Goal: Download file/media

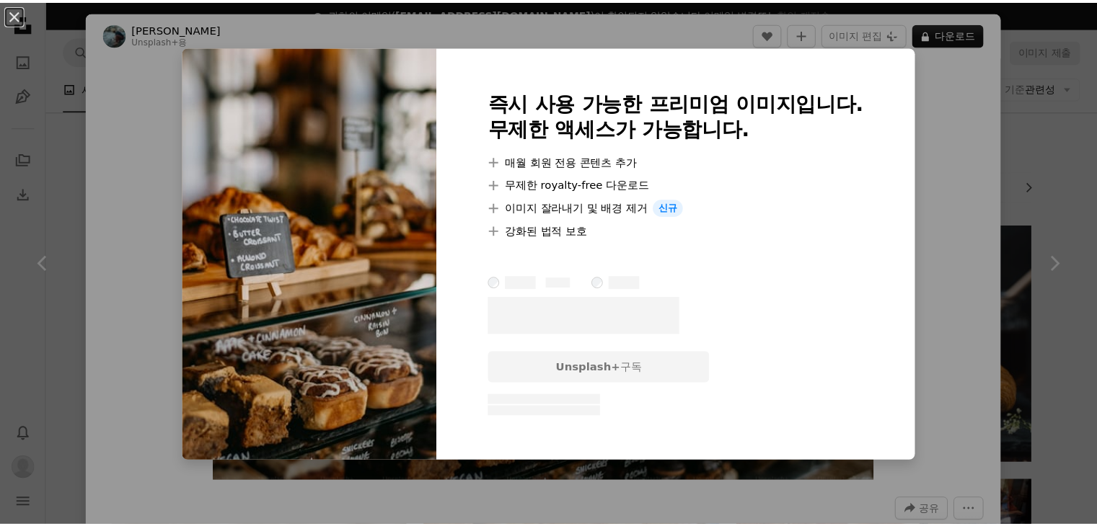
scroll to position [144, 0]
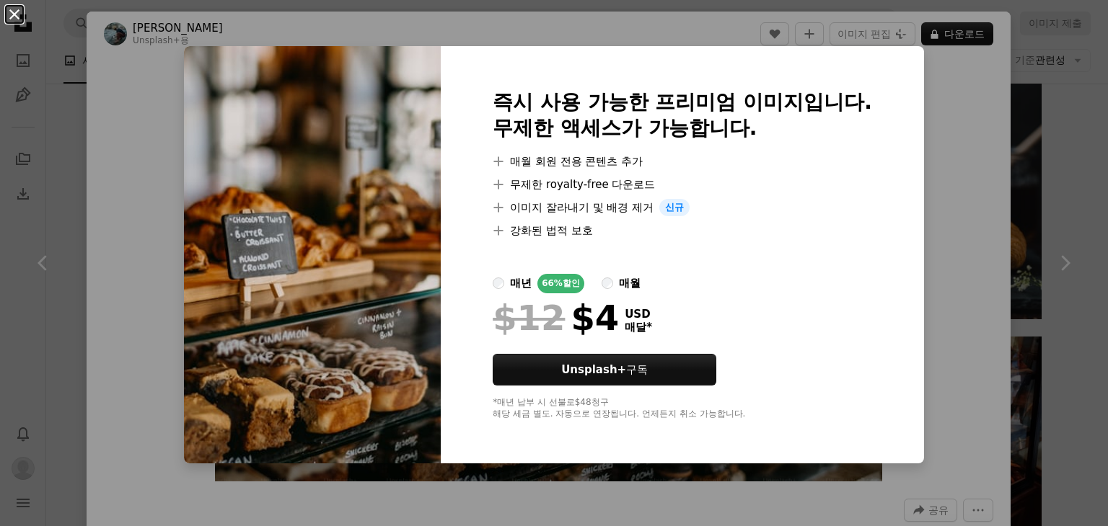
click at [23, 23] on button "An X shape" at bounding box center [14, 14] width 17 height 17
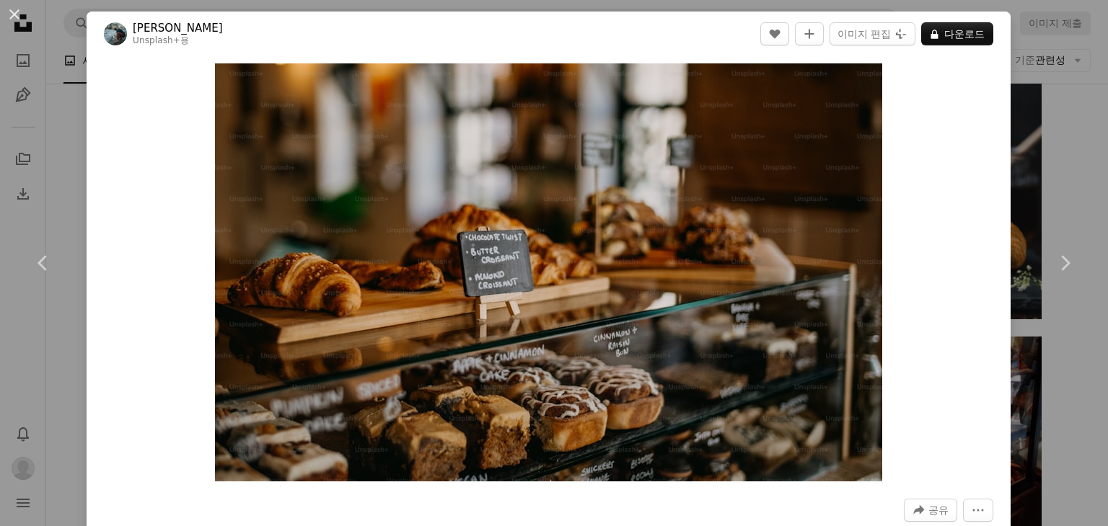
click at [67, 133] on div "An X shape Chevron left Chevron right [PERSON_NAME] Unsplash+ 용 A heart A plus …" at bounding box center [554, 263] width 1108 height 526
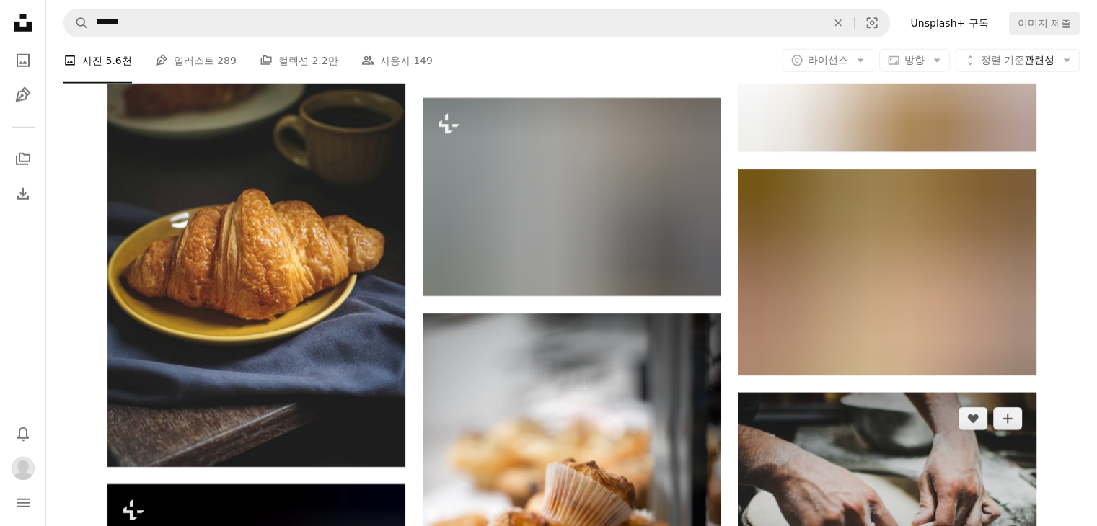
scroll to position [42543, 0]
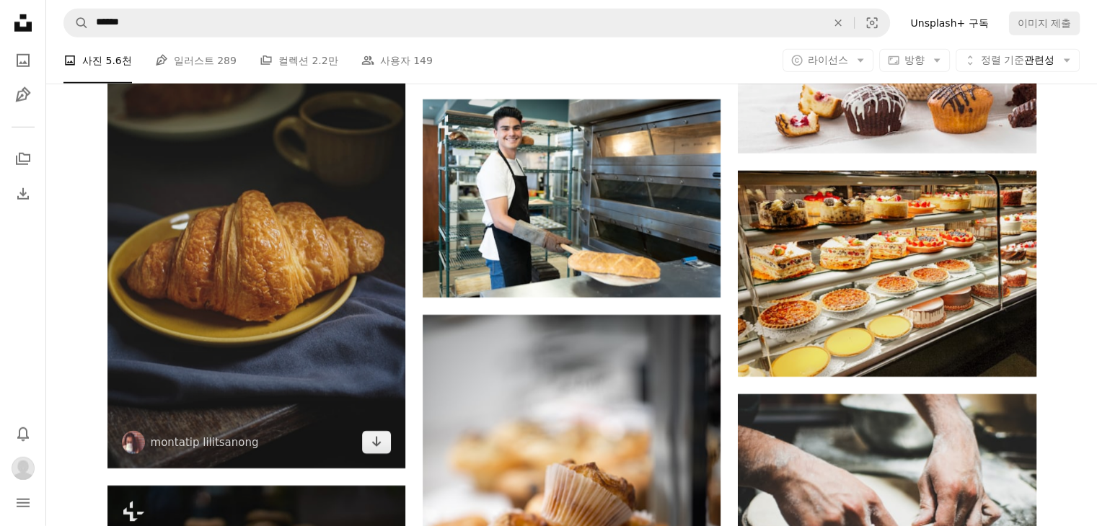
click at [361, 289] on img at bounding box center [256, 245] width 298 height 447
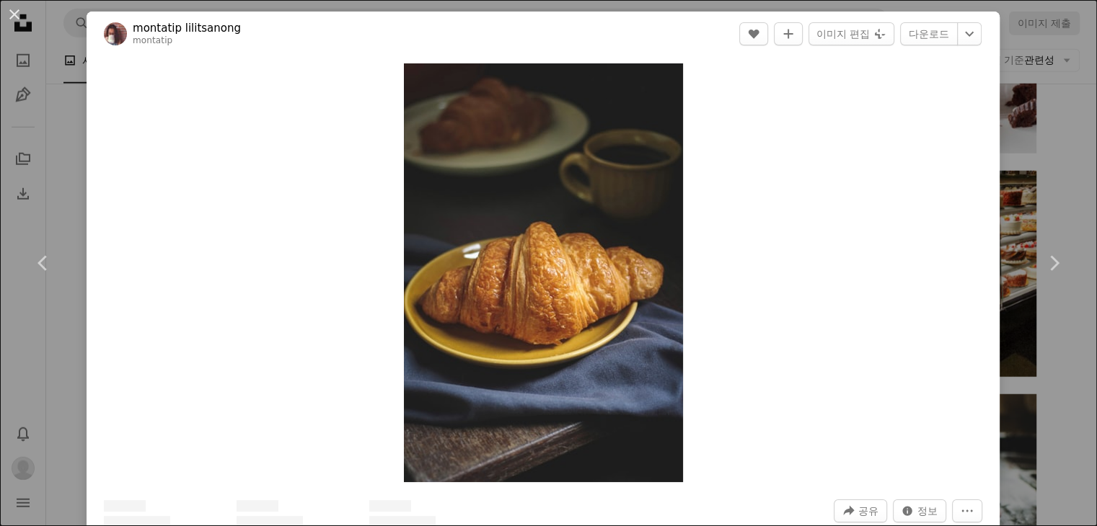
click at [12, 16] on button "An X shape" at bounding box center [14, 14] width 17 height 17
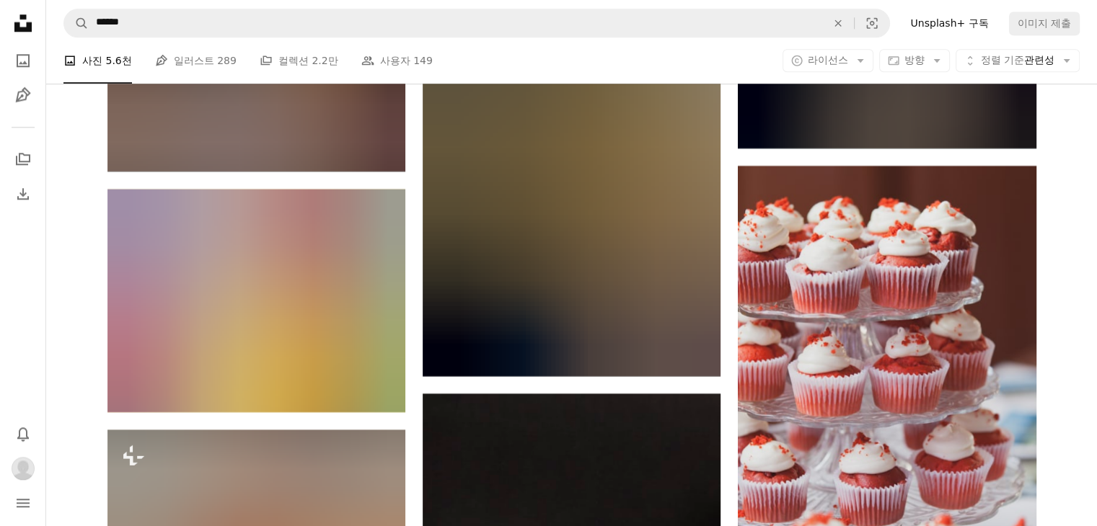
scroll to position [45211, 0]
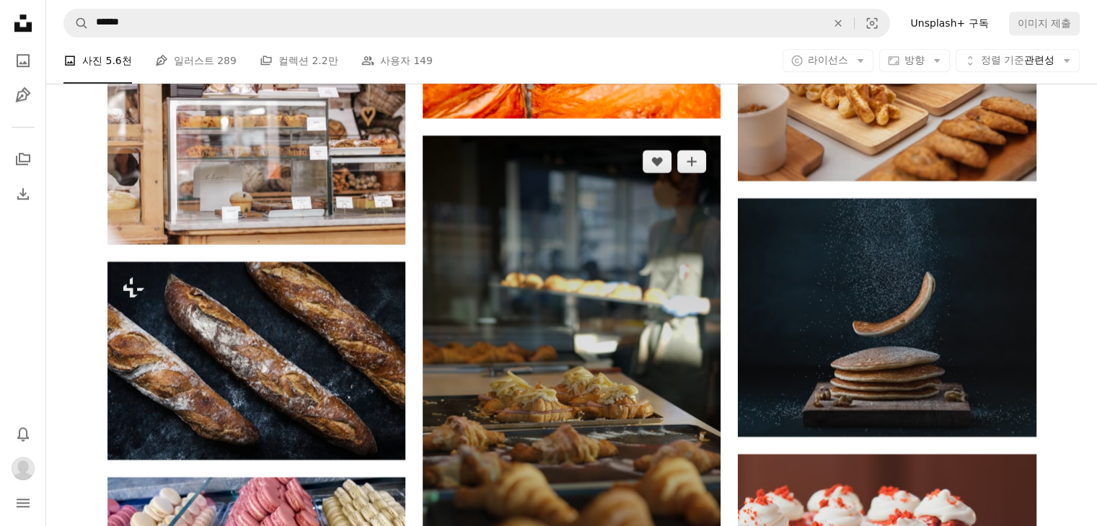
click at [536, 231] on img at bounding box center [572, 401] width 298 height 530
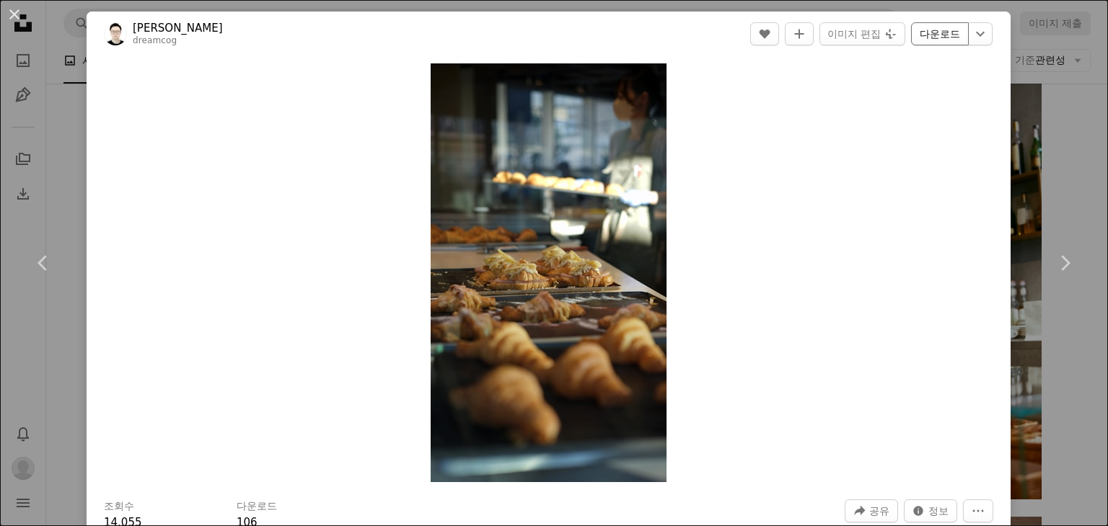
click at [914, 33] on link "다운로드" at bounding box center [940, 33] width 58 height 23
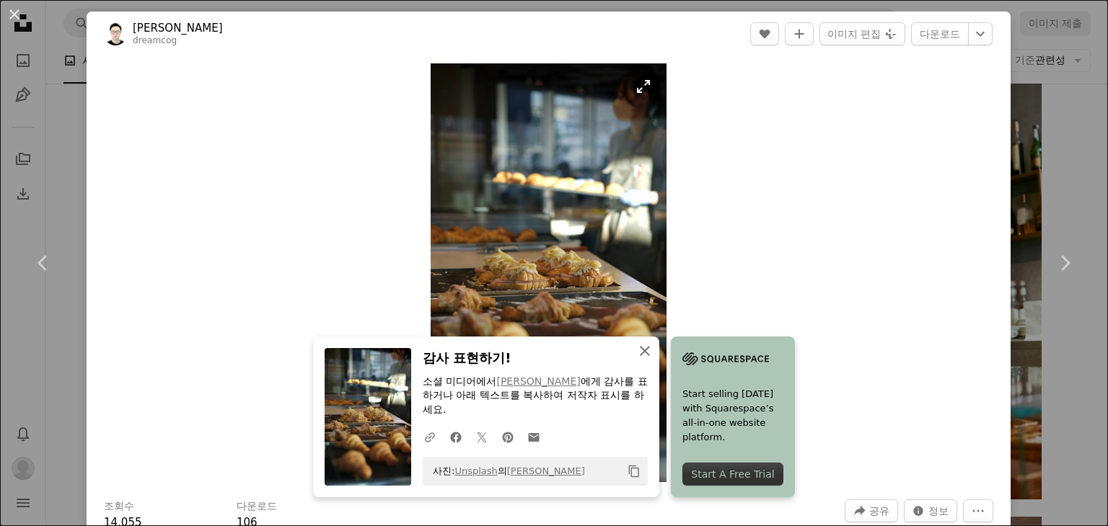
drag, startPoint x: 640, startPoint y: 350, endPoint x: 649, endPoint y: 335, distance: 17.2
click at [640, 350] on icon "button" at bounding box center [645, 351] width 10 height 10
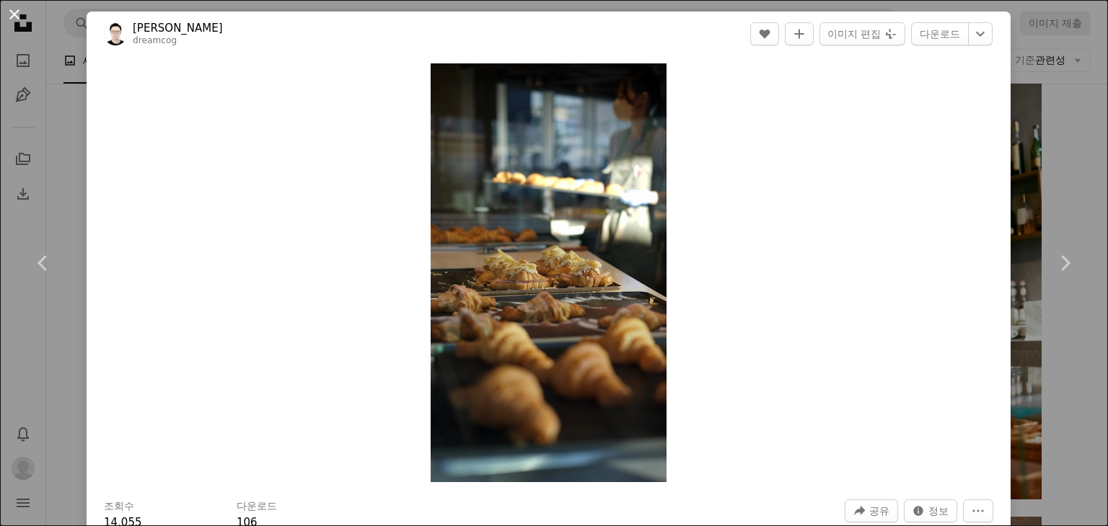
click at [9, 12] on button "An X shape" at bounding box center [14, 14] width 17 height 17
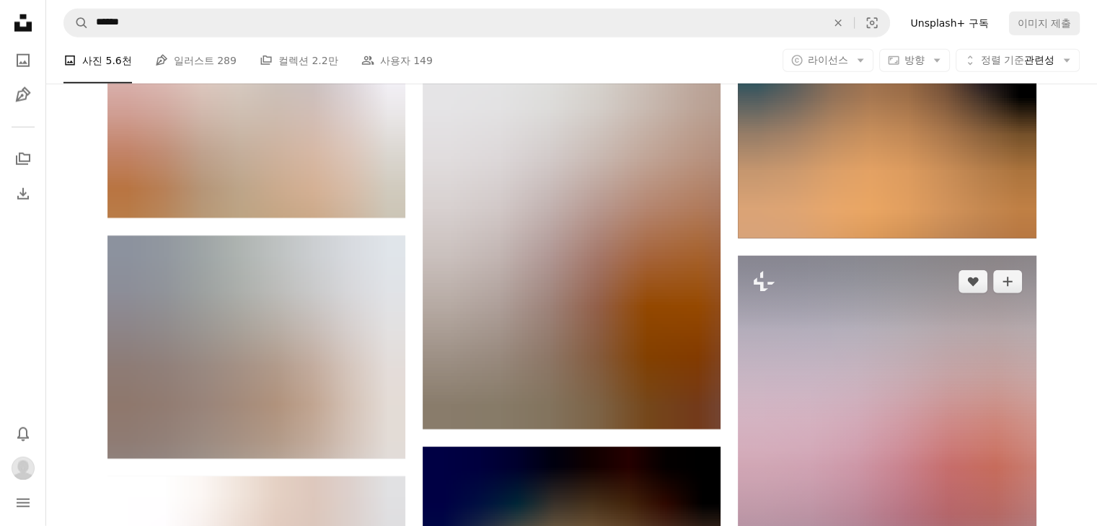
scroll to position [58695, 0]
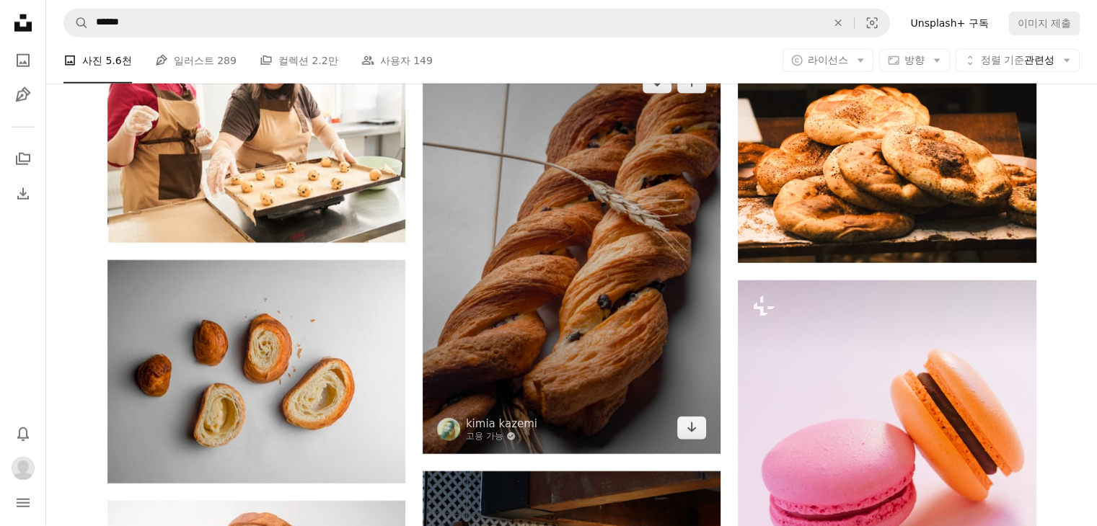
click at [539, 260] on img at bounding box center [572, 254] width 298 height 397
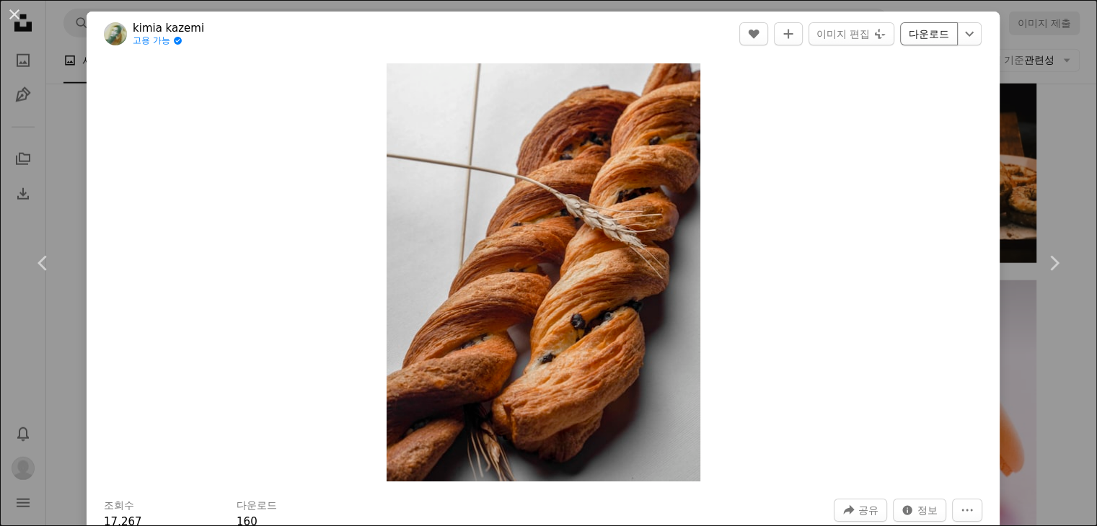
click at [920, 35] on link "다운로드" at bounding box center [929, 33] width 58 height 23
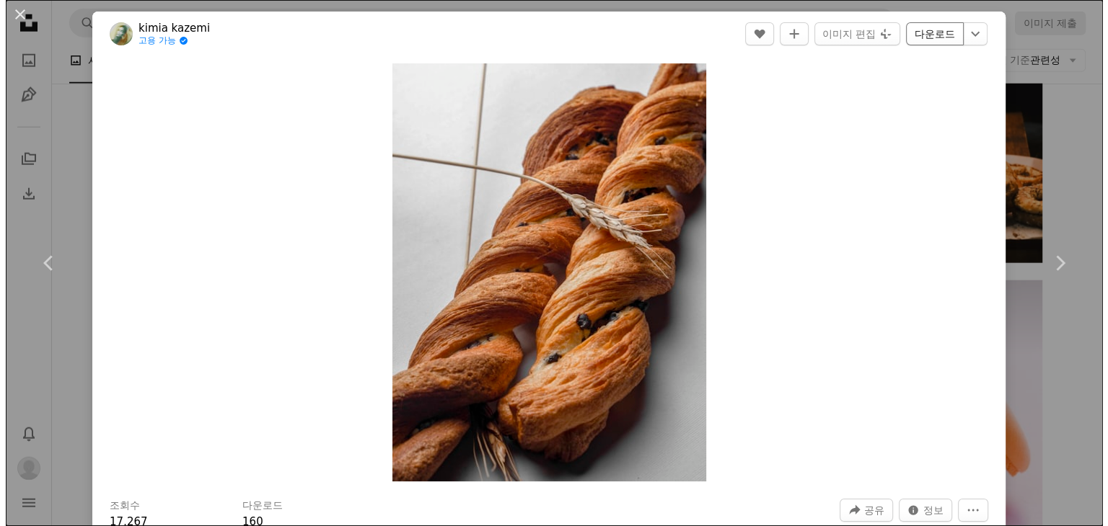
scroll to position [58551, 0]
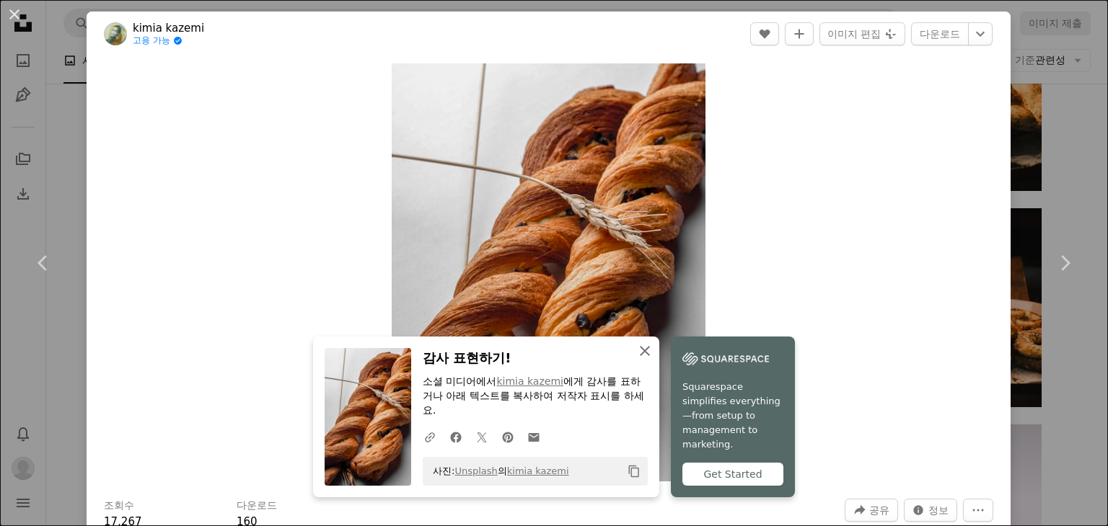
click at [648, 348] on button "An X shape 닫기" at bounding box center [644, 351] width 29 height 29
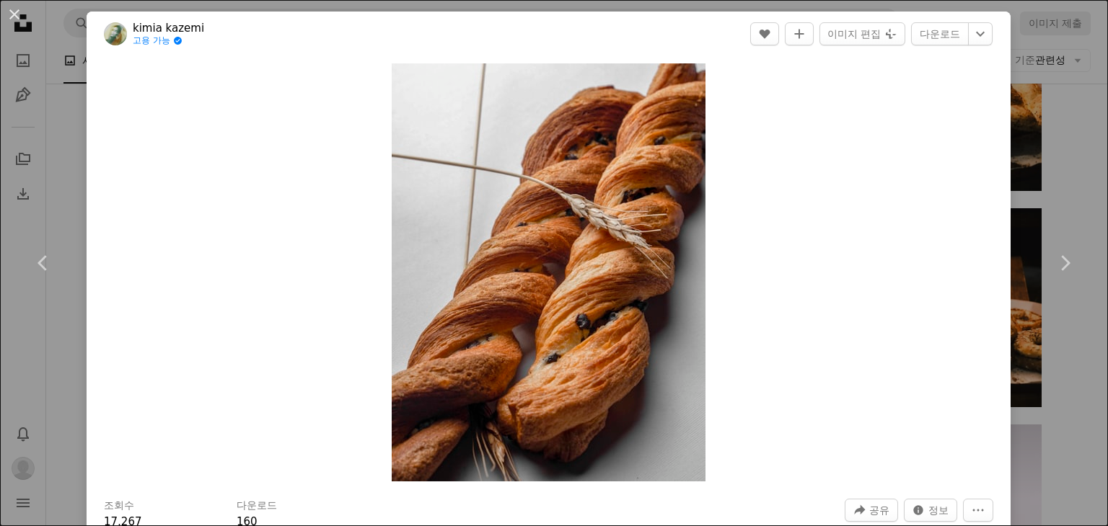
click at [861, 5] on div "An X shape Chevron left Chevron right [PERSON_NAME] 고용 가능 A checkmark inside of…" at bounding box center [554, 263] width 1108 height 526
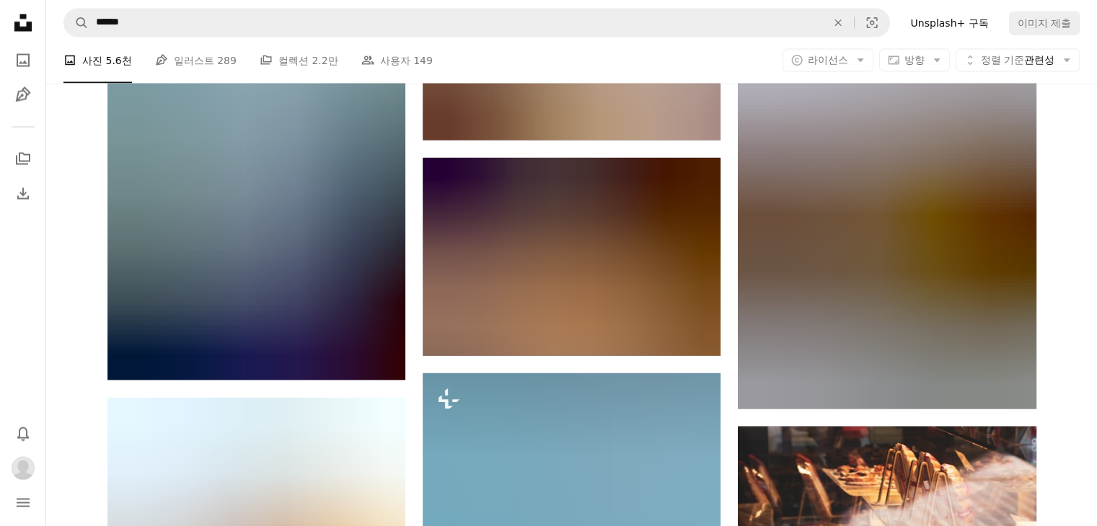
scroll to position [102897, 0]
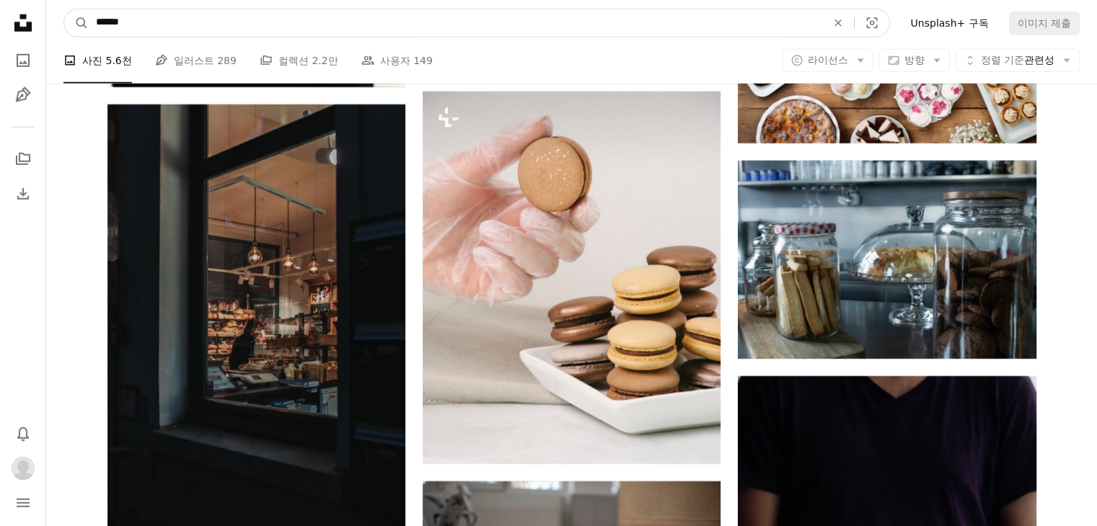
drag, startPoint x: 144, startPoint y: 24, endPoint x: 15, endPoint y: 21, distance: 129.1
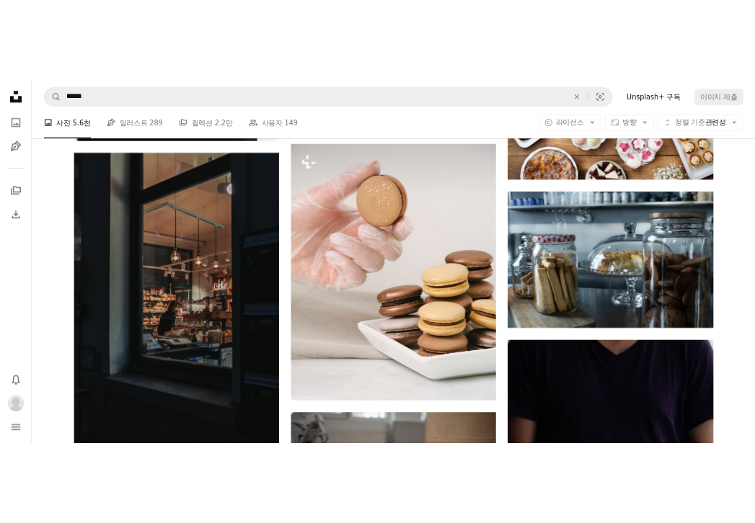
scroll to position [75342, 0]
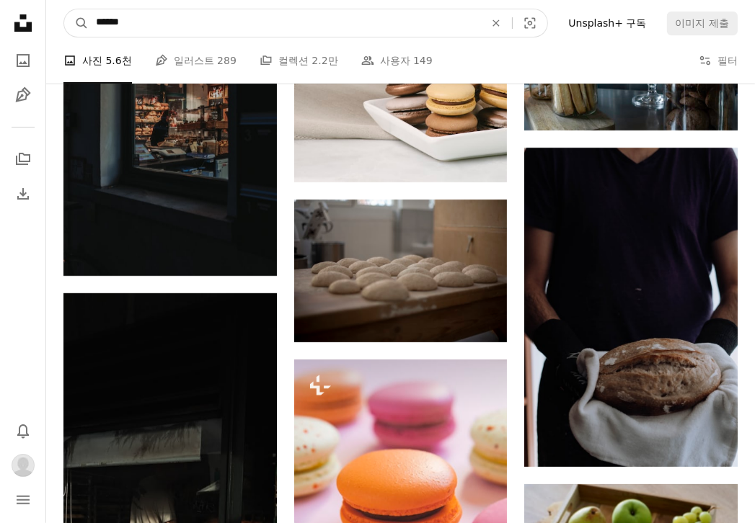
click at [147, 21] on input "******" at bounding box center [285, 22] width 392 height 27
drag, startPoint x: 125, startPoint y: 23, endPoint x: 87, endPoint y: 22, distance: 38.2
click at [87, 22] on form "A magnifying glass ****** An X shape Visual search" at bounding box center [305, 23] width 485 height 29
type input "*"
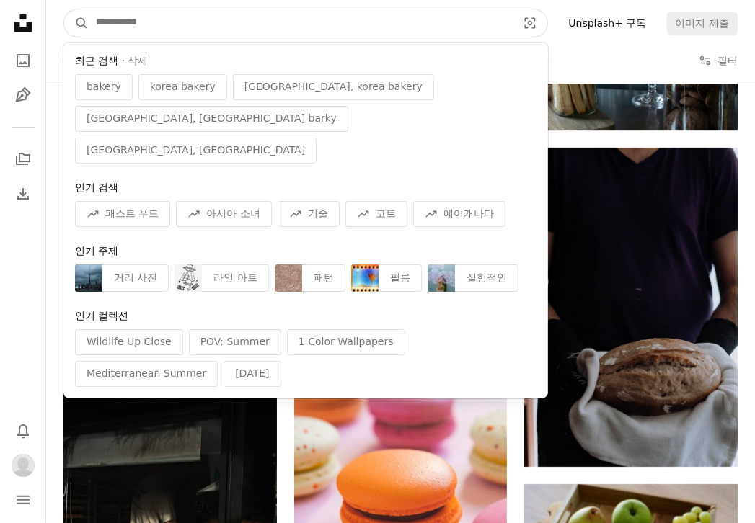
type input "*"
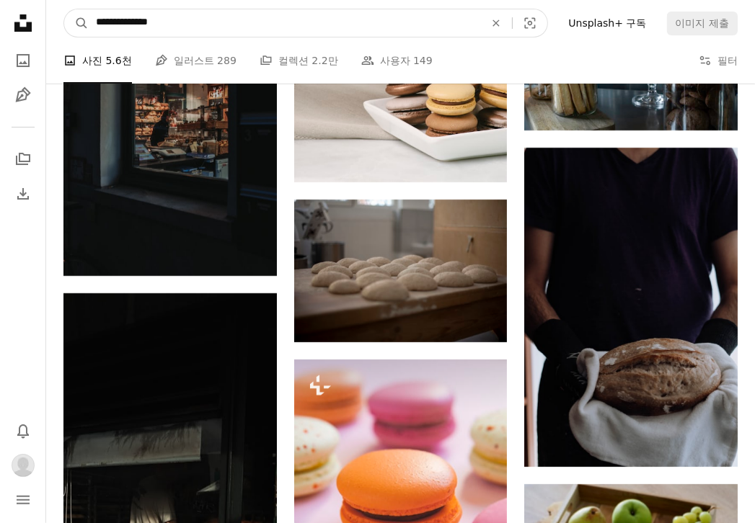
type input "**********"
click button "A magnifying glass" at bounding box center [76, 22] width 25 height 27
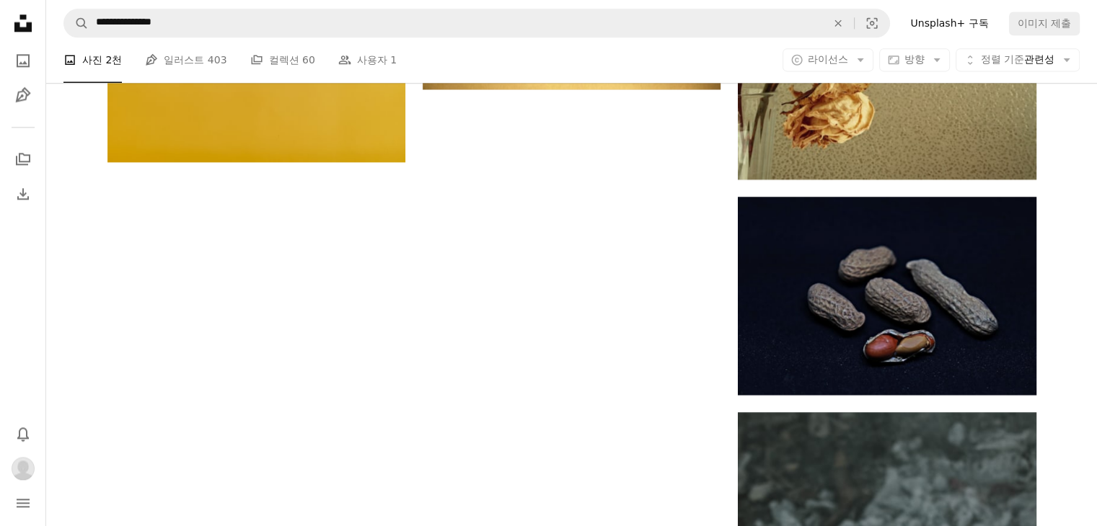
scroll to position [2091, 0]
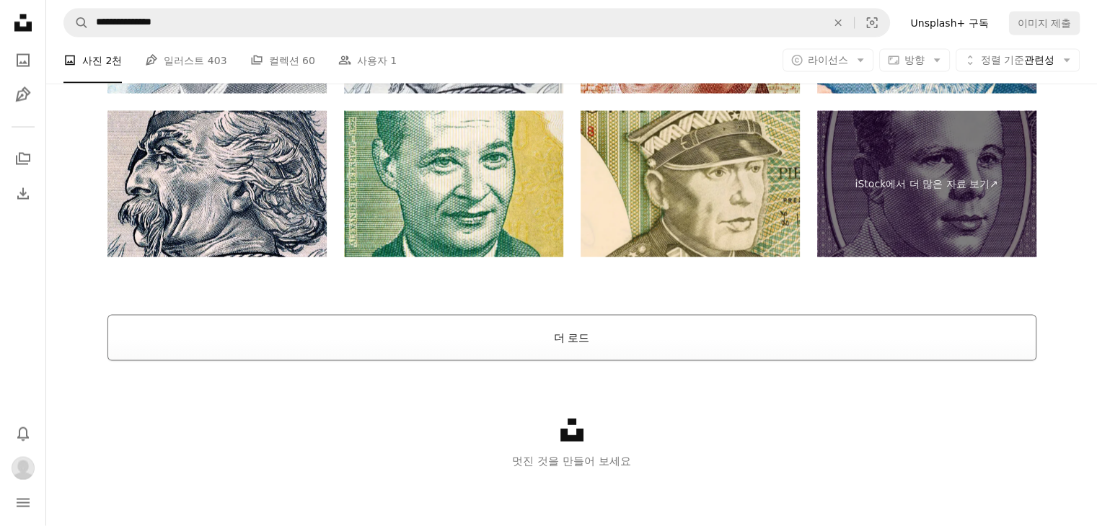
click at [591, 342] on button "더 로드" at bounding box center [571, 338] width 929 height 46
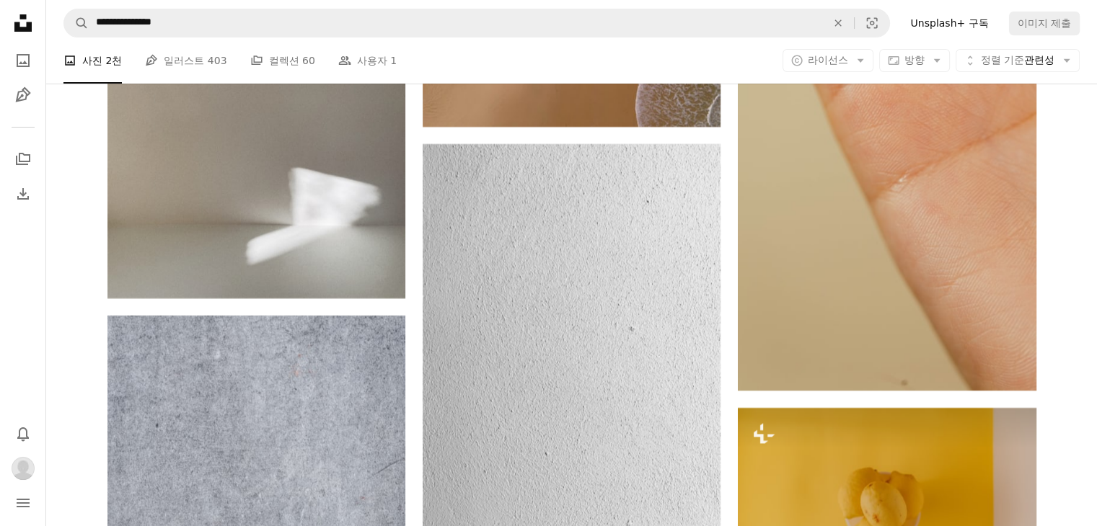
scroll to position [5563, 0]
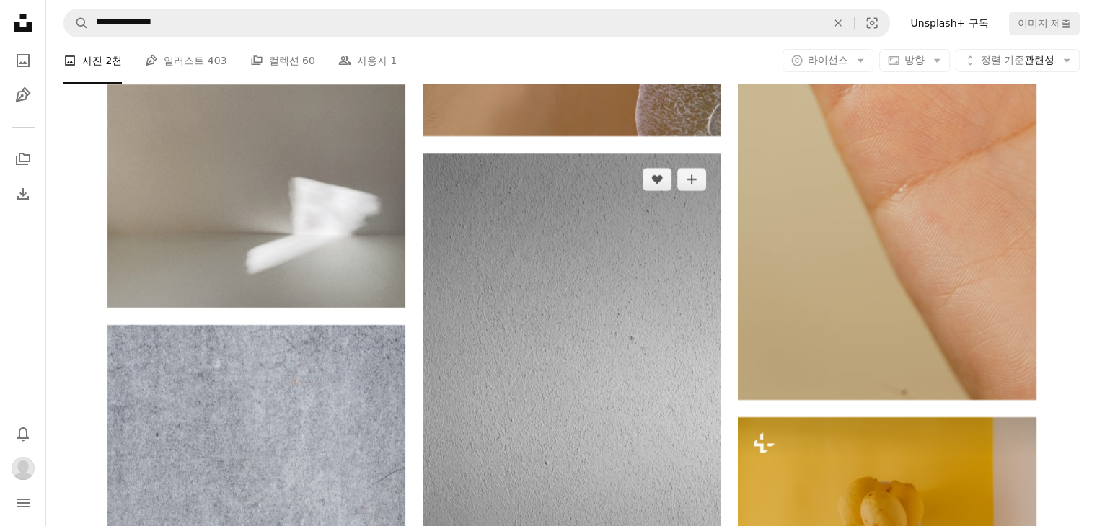
click at [686, 225] on img at bounding box center [572, 419] width 298 height 530
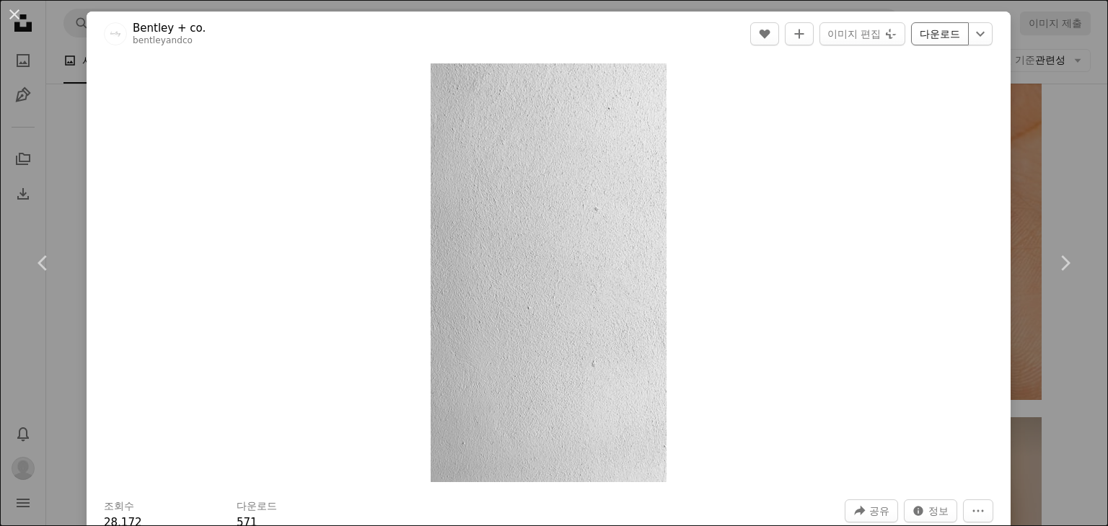
click at [919, 35] on link "다운로드" at bounding box center [940, 33] width 58 height 23
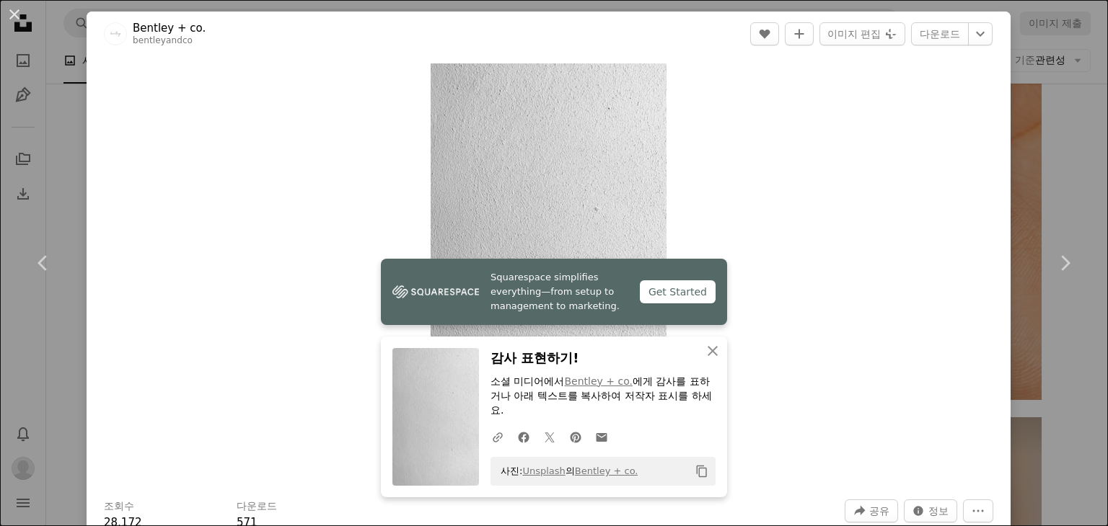
click at [1072, 109] on div "An X shape Chevron left Chevron right Squarespace simplifies everything—from se…" at bounding box center [554, 263] width 1108 height 526
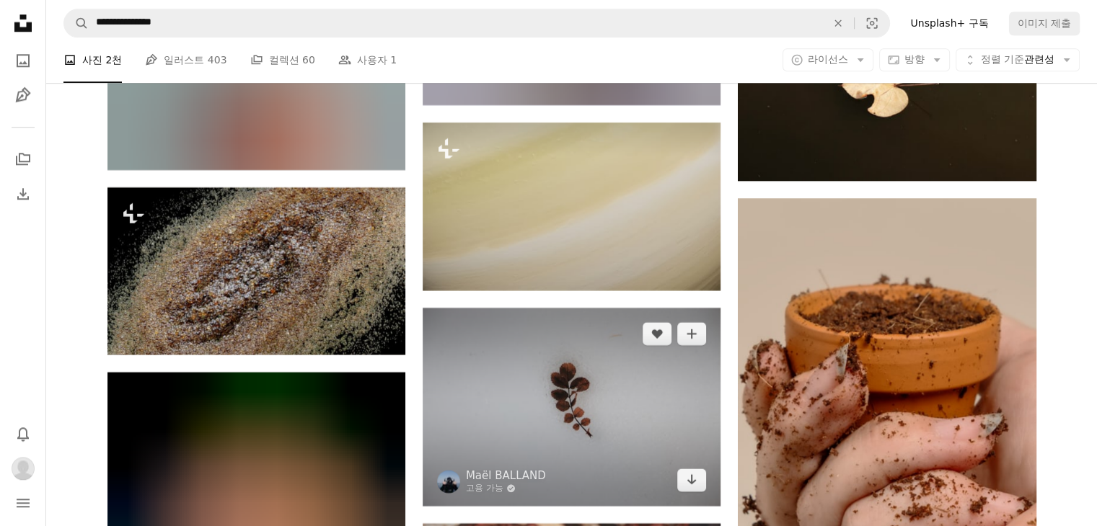
scroll to position [7005, 0]
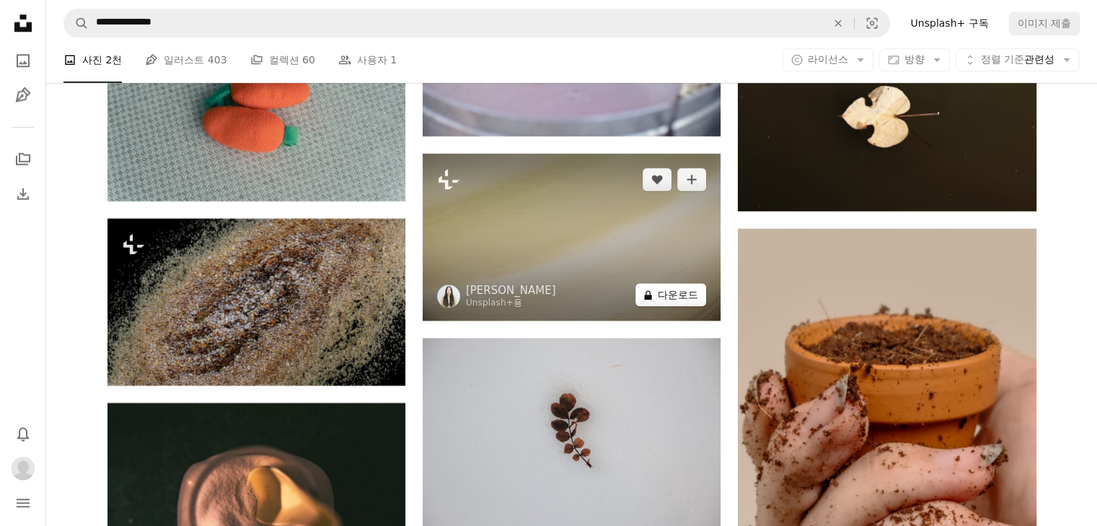
click at [645, 297] on icon at bounding box center [648, 295] width 7 height 9
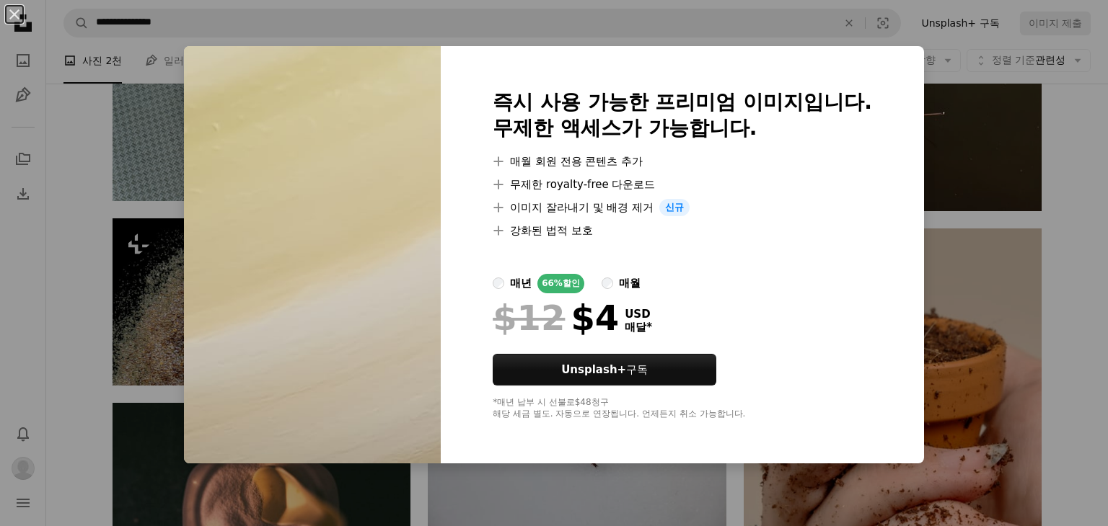
click at [1045, 128] on div "An X shape 즉시 사용 가능한 프리미엄 이미지입니다. 무제한 액세스가 가능합니다. A plus sign 매월 회원 전용 콘텐츠 추가 A…" at bounding box center [554, 263] width 1108 height 526
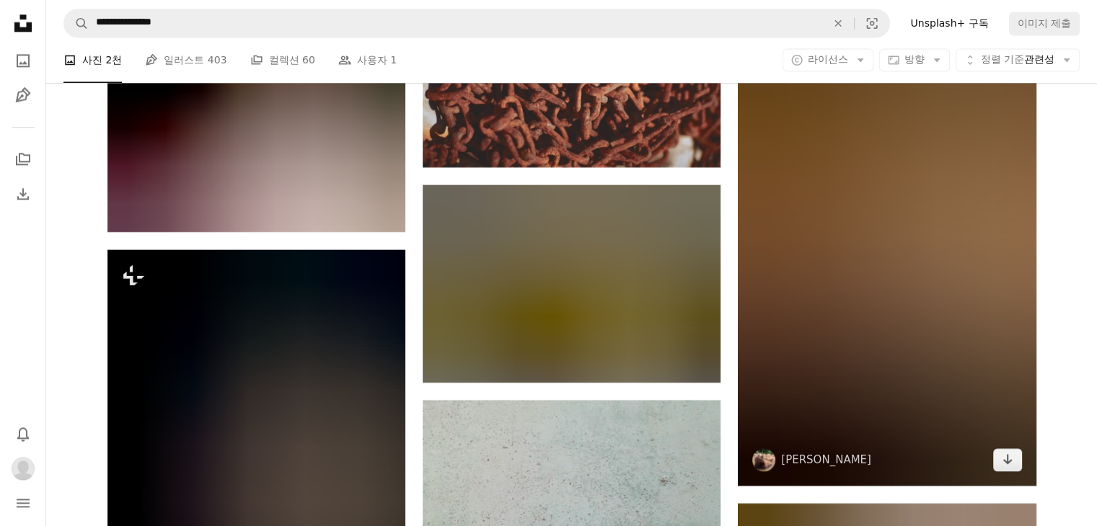
scroll to position [7726, 0]
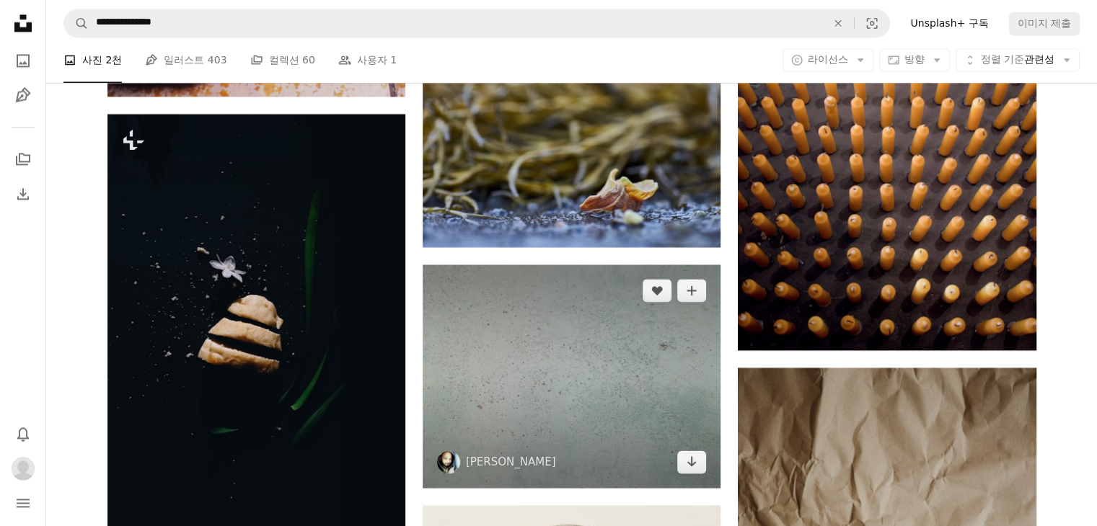
click at [644, 400] on img at bounding box center [572, 377] width 298 height 224
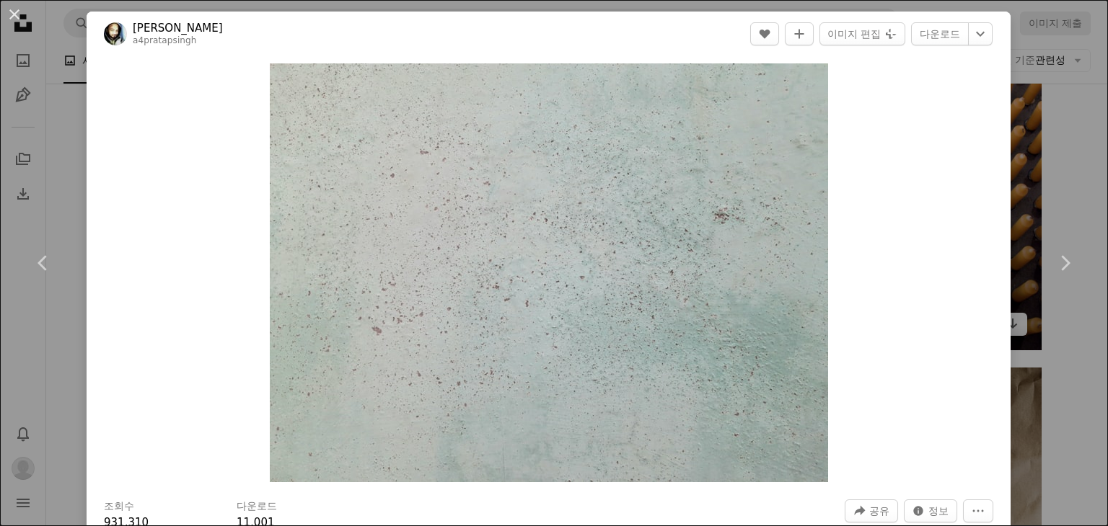
click at [1064, 193] on div "An X shape Chevron left Chevron right [PERSON_NAME] a4pratapsingh A heart A plu…" at bounding box center [554, 263] width 1108 height 526
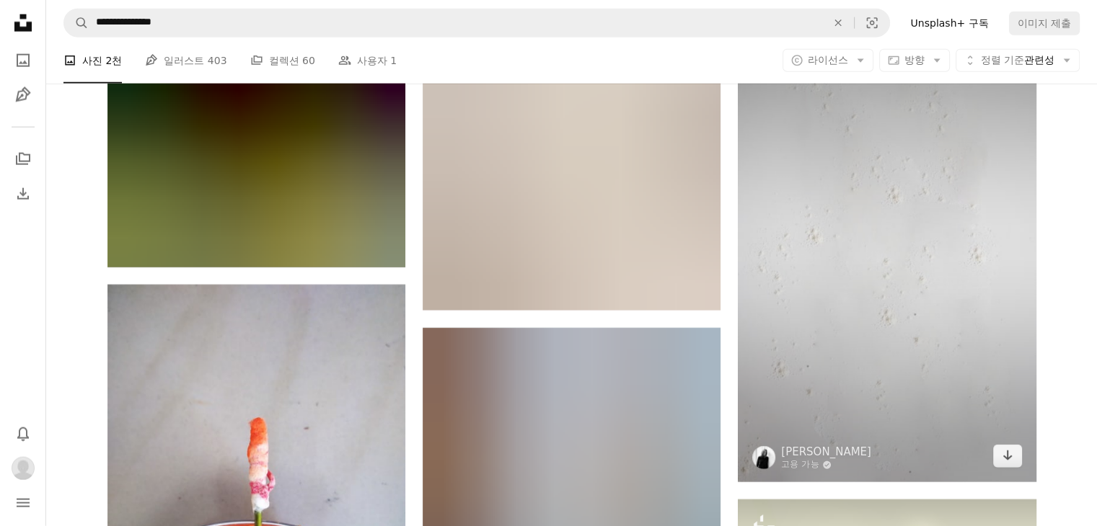
scroll to position [25587, 0]
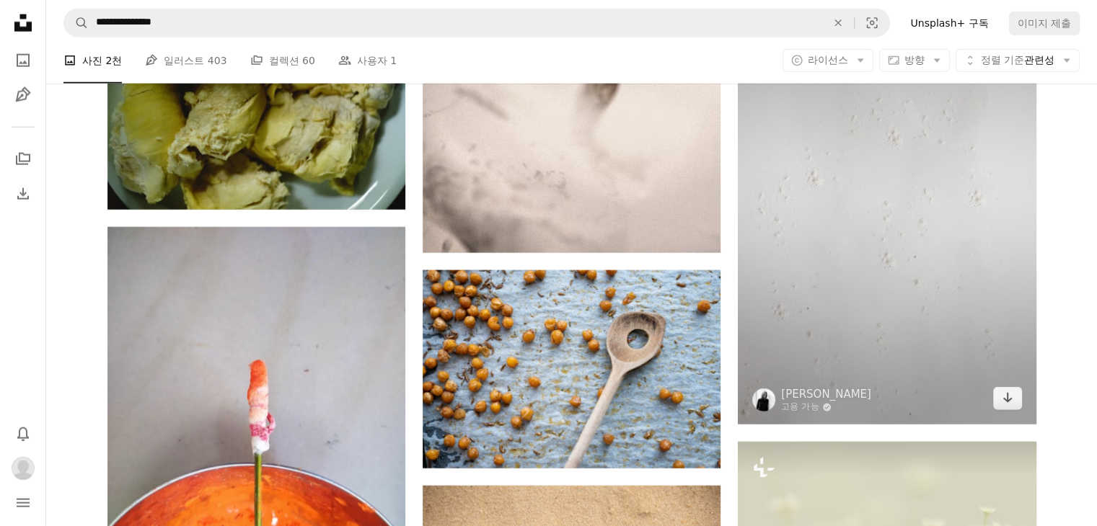
click at [943, 349] on img at bounding box center [887, 190] width 298 height 469
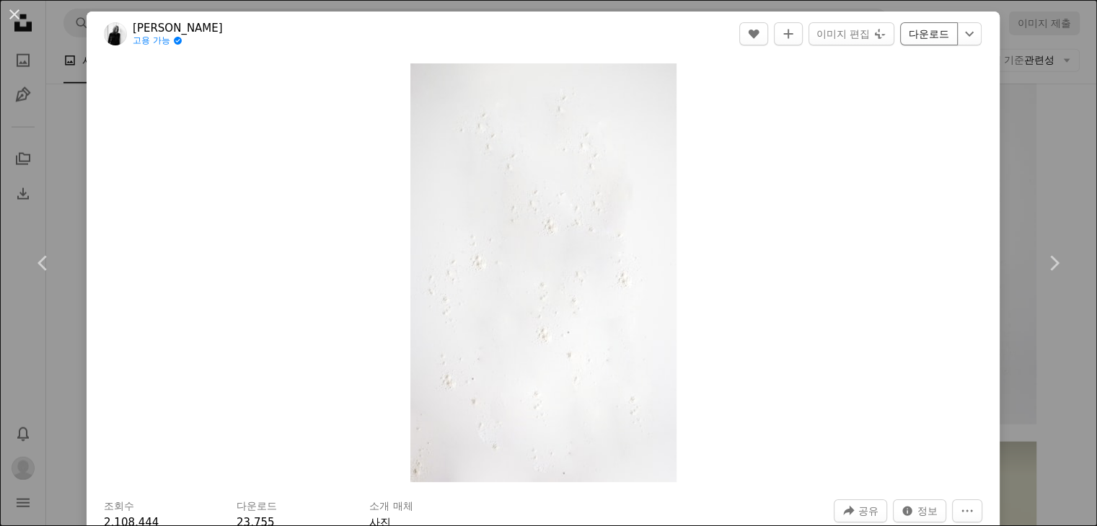
click at [920, 37] on link "다운로드" at bounding box center [929, 33] width 58 height 23
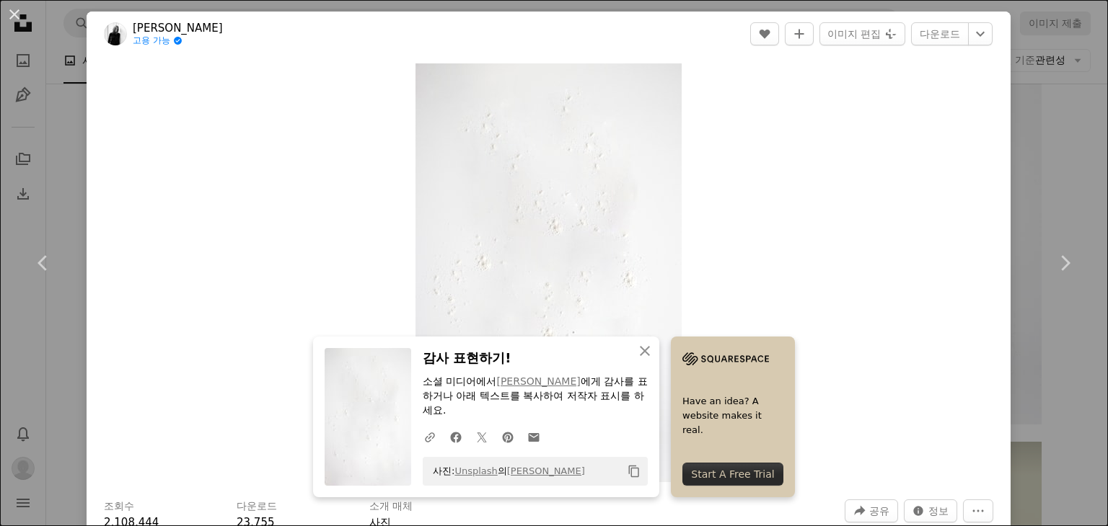
click at [15, 16] on button "An X shape" at bounding box center [14, 14] width 17 height 17
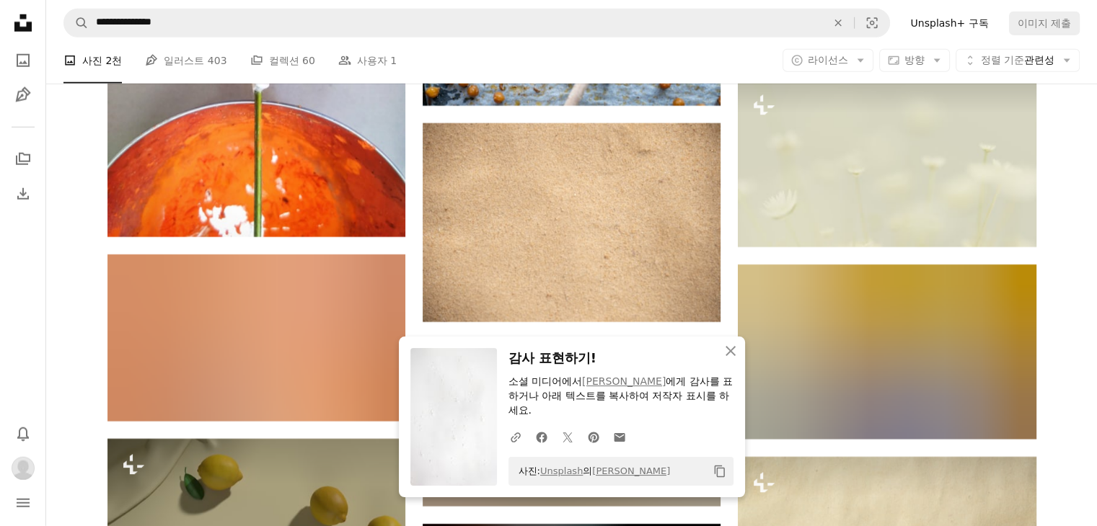
scroll to position [25948, 0]
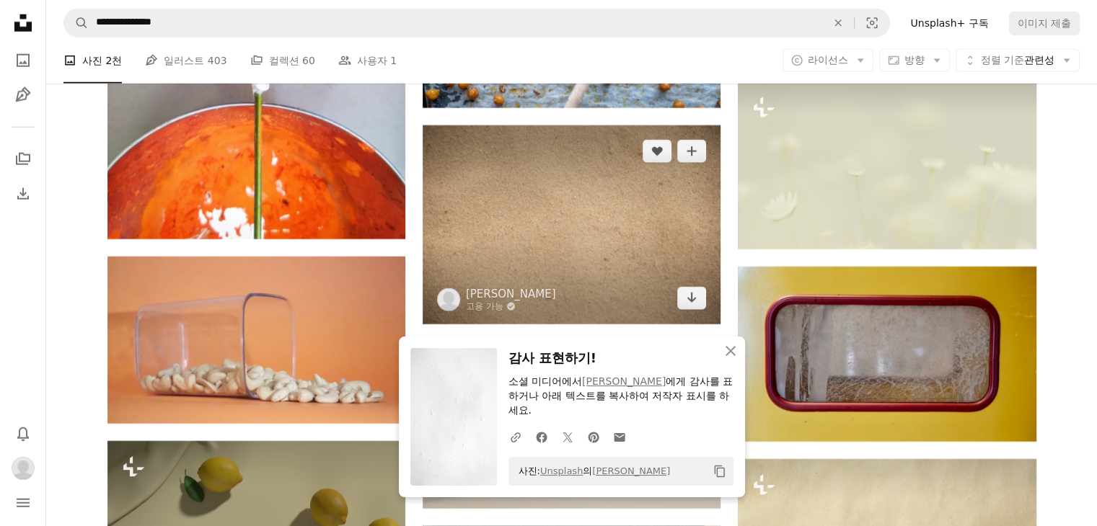
click at [582, 213] on img at bounding box center [572, 224] width 298 height 198
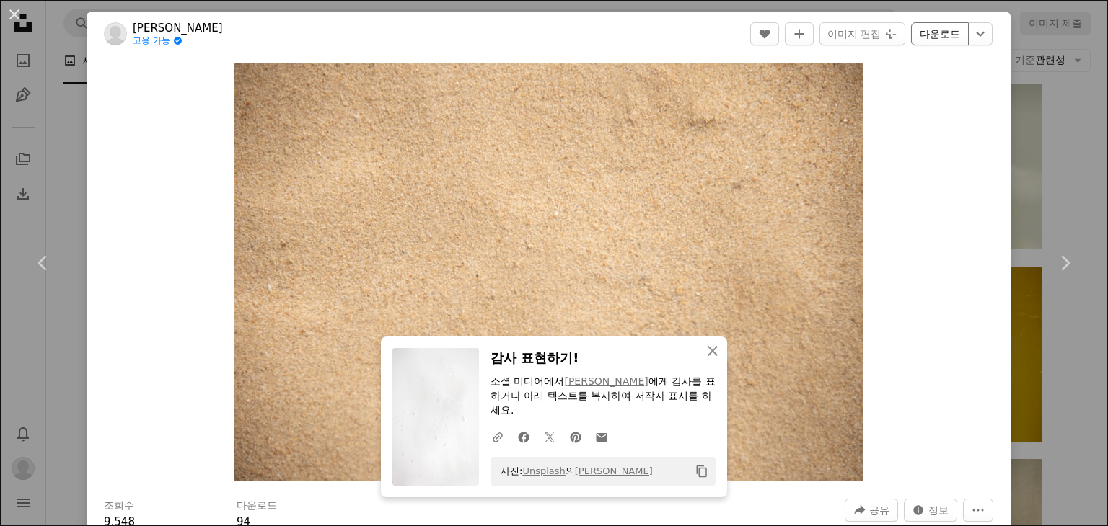
click at [924, 38] on link "다운로드" at bounding box center [940, 33] width 58 height 23
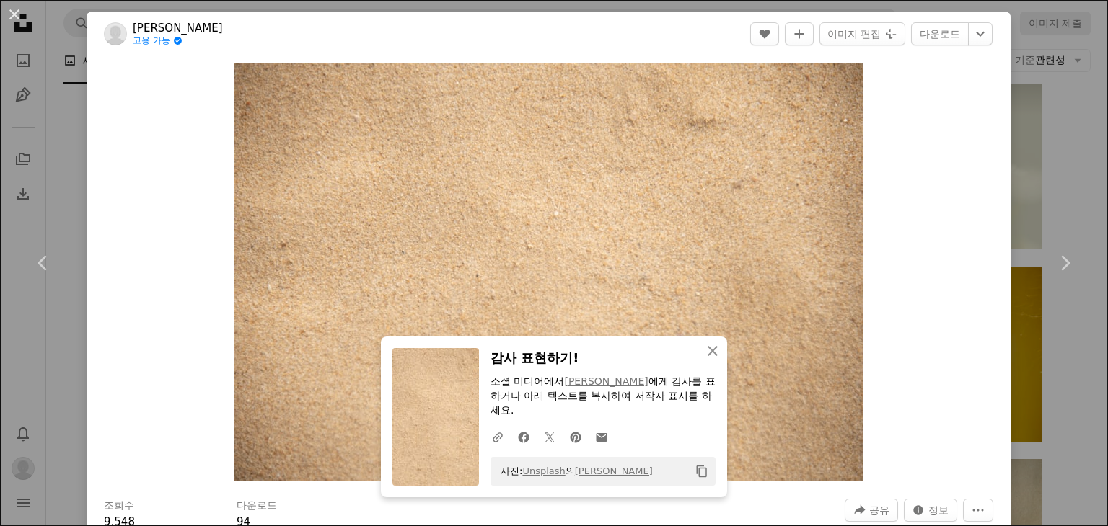
drag, startPoint x: 14, startPoint y: 19, endPoint x: 461, endPoint y: 191, distance: 478.5
click at [14, 19] on button "An X shape" at bounding box center [14, 14] width 17 height 17
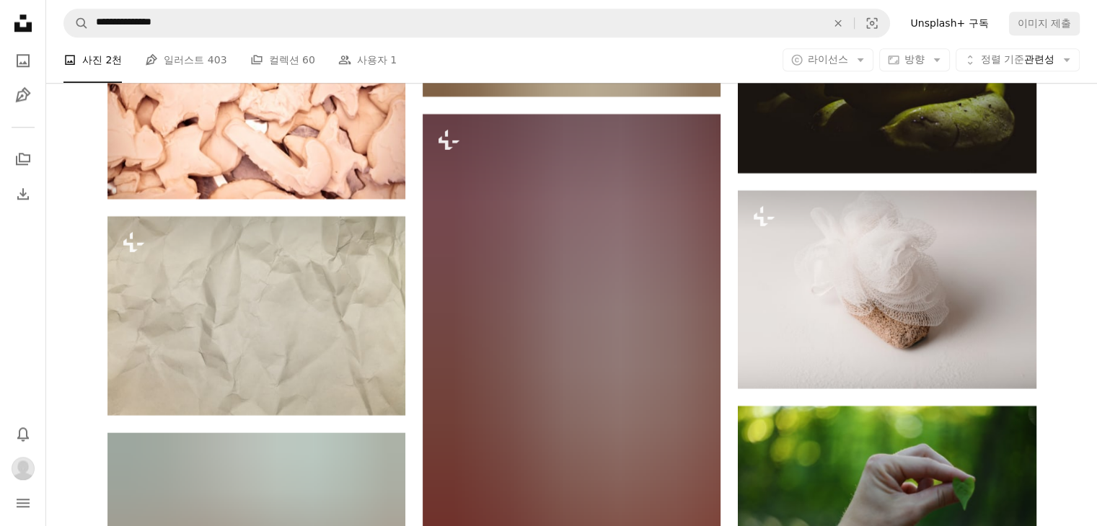
scroll to position [29697, 0]
